Goal: Task Accomplishment & Management: Manage account settings

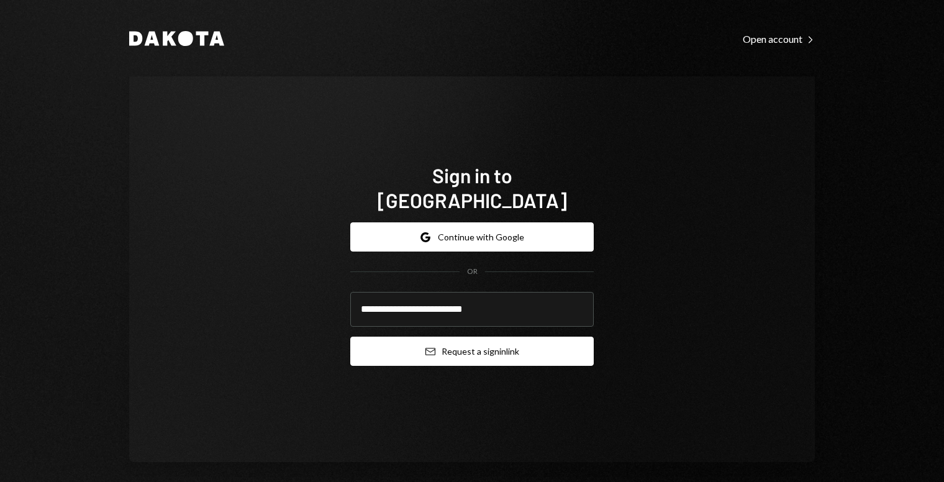
type input "**********"
click at [463, 343] on button "Email Request a sign in link" at bounding box center [471, 351] width 243 height 29
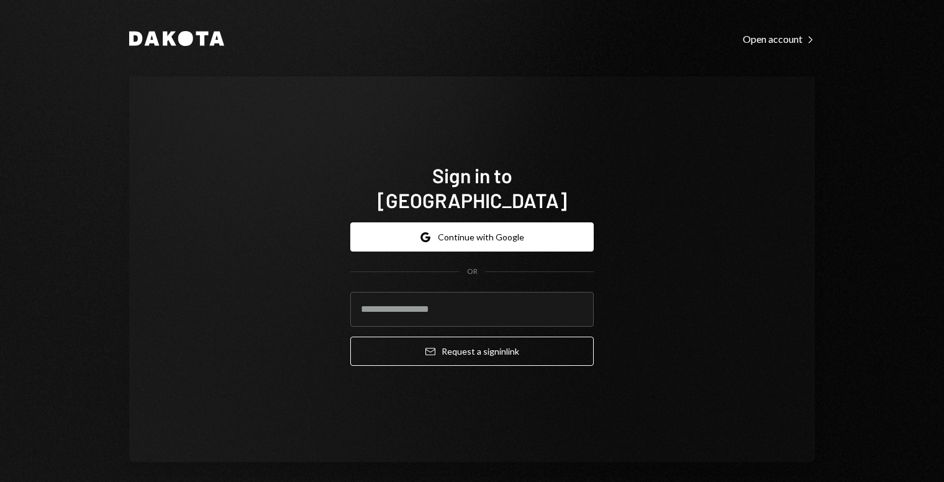
drag, startPoint x: 669, startPoint y: 129, endPoint x: 662, endPoint y: 129, distance: 6.8
drag, startPoint x: 528, startPoint y: 120, endPoint x: 512, endPoint y: 119, distance: 15.6
